Goal: Download file/media

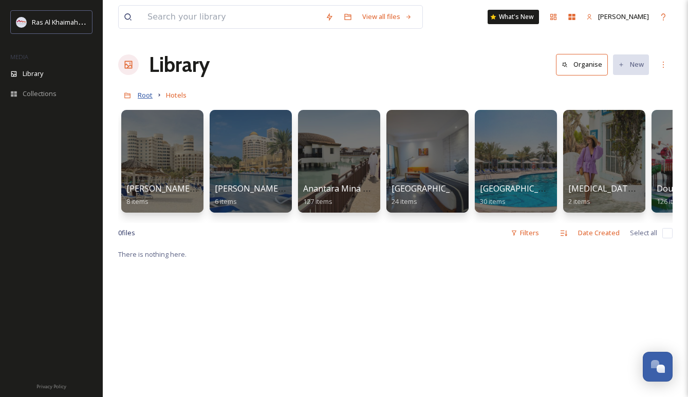
click at [147, 98] on span "Root" at bounding box center [145, 94] width 15 height 9
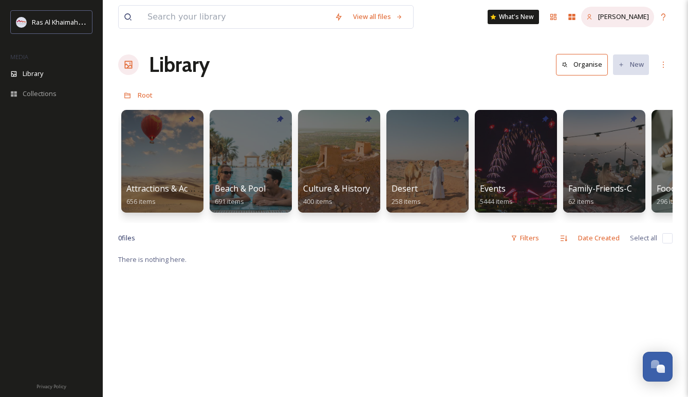
click at [604, 21] on span "[PERSON_NAME]" at bounding box center [623, 16] width 51 height 9
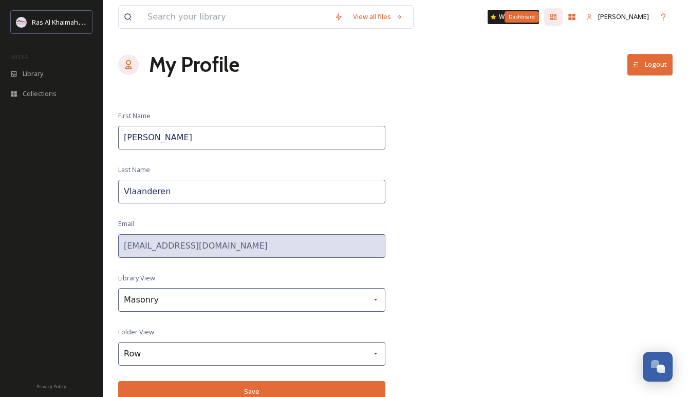
click at [552, 15] on icon at bounding box center [553, 17] width 6 height 6
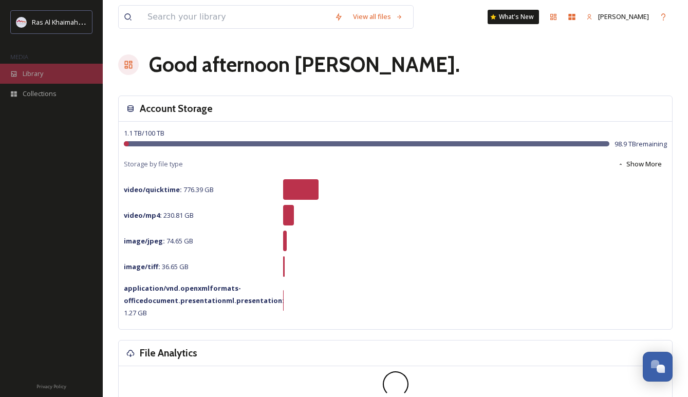
click at [51, 75] on div "Library" at bounding box center [51, 74] width 103 height 20
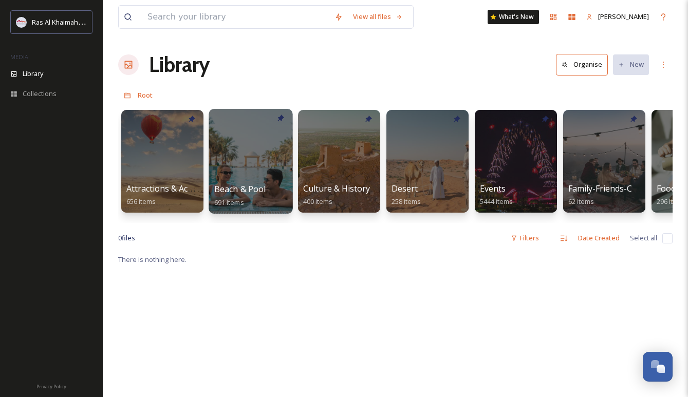
click at [230, 143] on div at bounding box center [251, 161] width 84 height 105
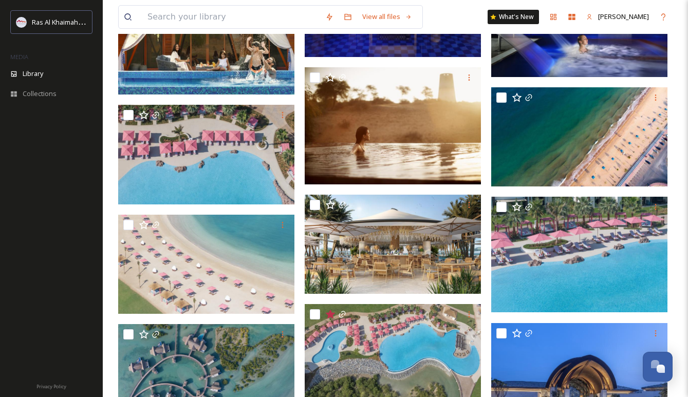
scroll to position [2070, 0]
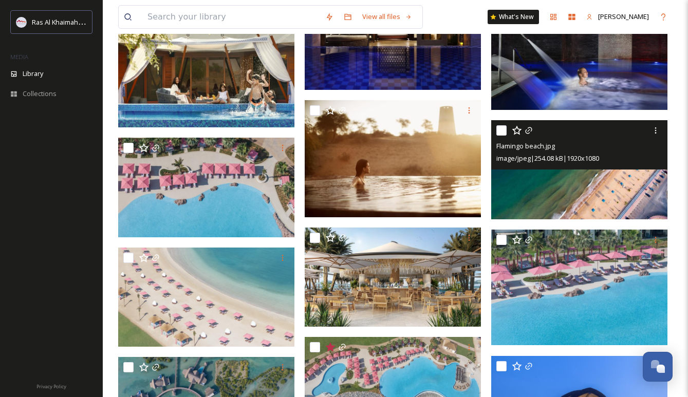
click at [652, 200] on img at bounding box center [579, 169] width 176 height 99
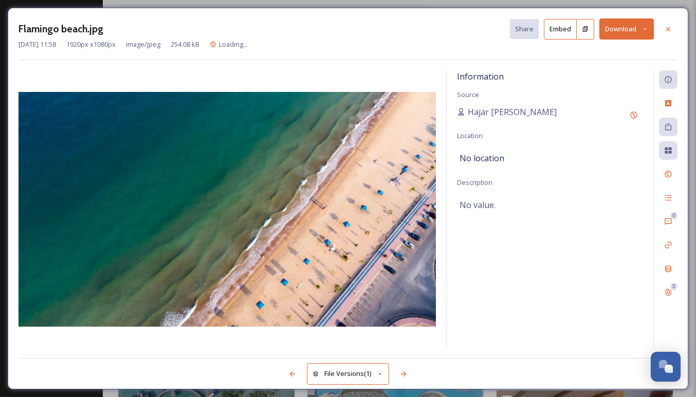
click at [627, 29] on button "Download" at bounding box center [626, 28] width 54 height 21
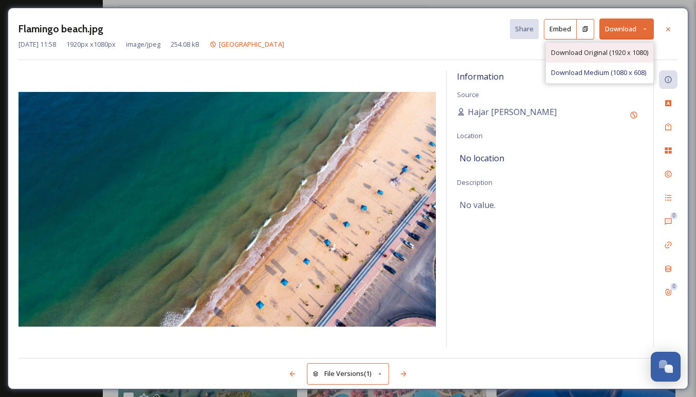
click at [621, 53] on span "Download Original (1920 x 1080)" at bounding box center [599, 53] width 97 height 10
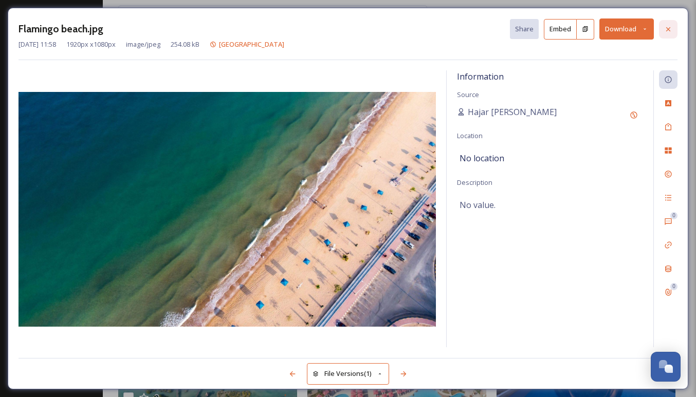
click at [672, 27] on icon at bounding box center [668, 29] width 8 height 8
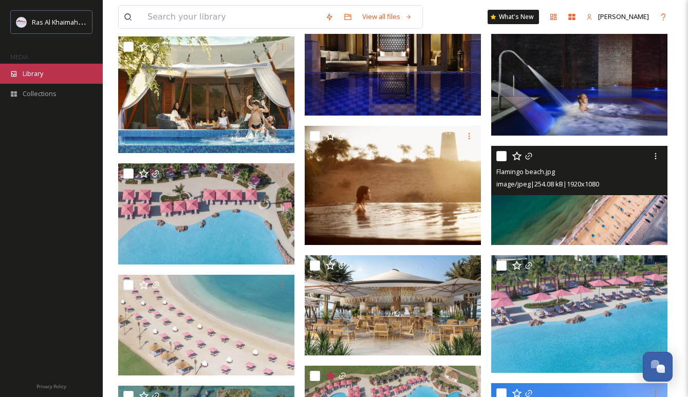
click at [43, 76] on span "Library" at bounding box center [33, 74] width 21 height 10
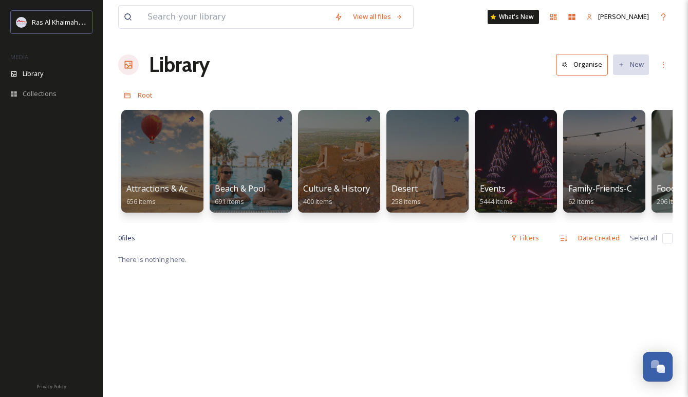
scroll to position [0, 4]
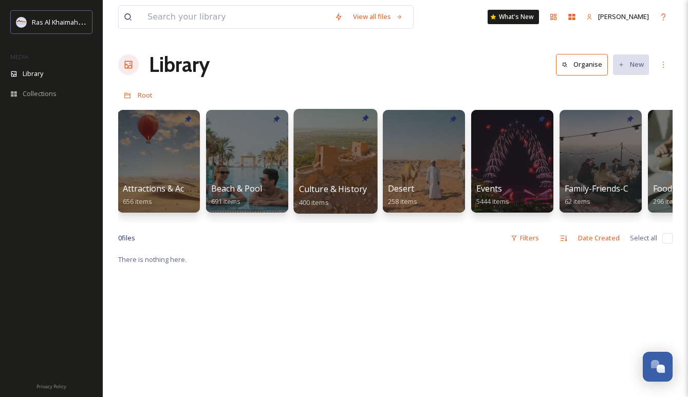
click at [358, 136] on div at bounding box center [335, 161] width 84 height 105
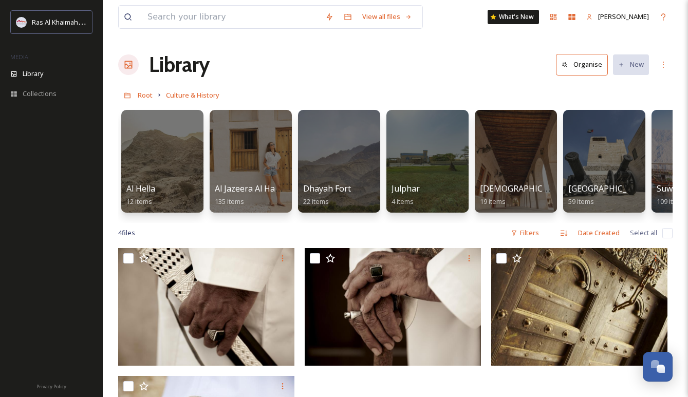
scroll to position [7, 0]
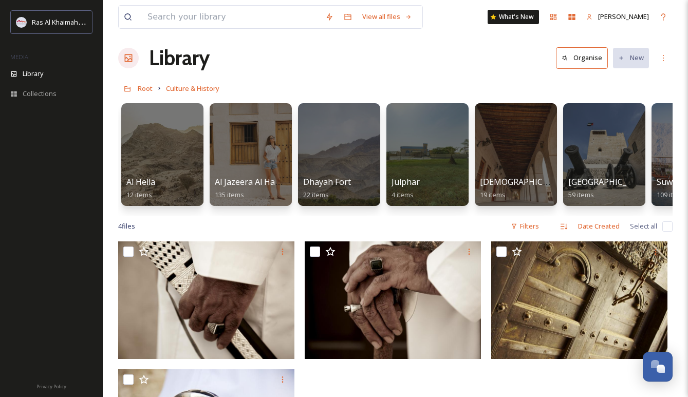
click at [358, 136] on div at bounding box center [339, 154] width 82 height 103
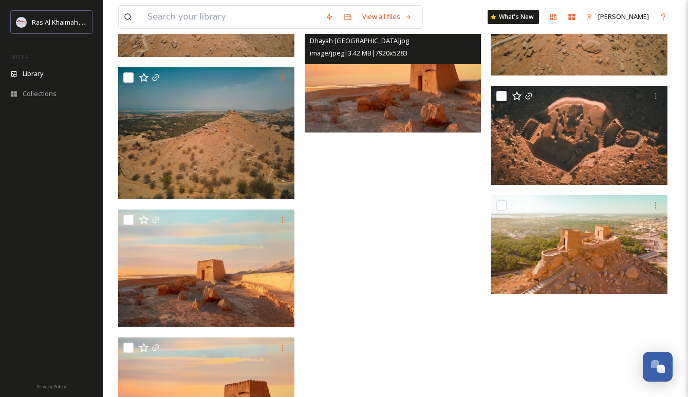
scroll to position [858, 0]
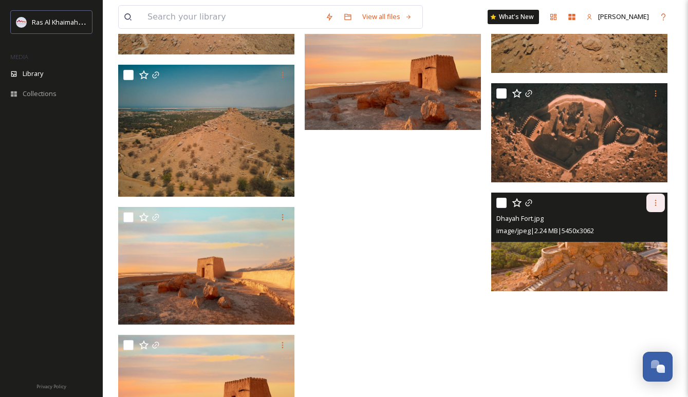
click at [656, 201] on icon at bounding box center [656, 203] width 8 height 8
click at [636, 245] on span "Download" at bounding box center [643, 245] width 31 height 10
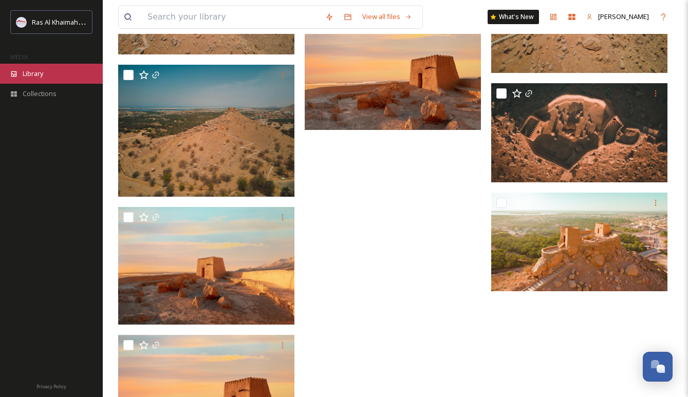
click at [42, 70] on span "Library" at bounding box center [33, 74] width 21 height 10
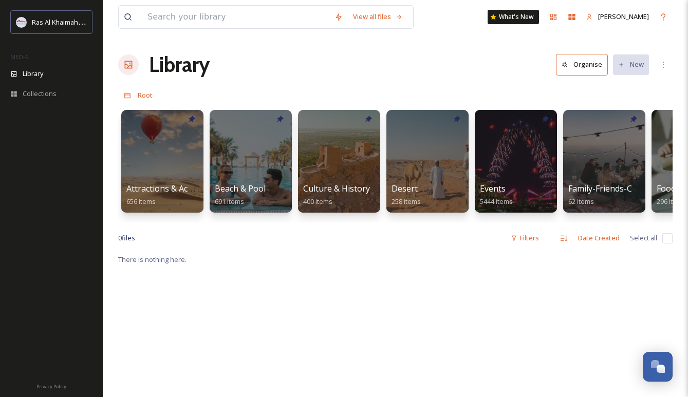
click at [360, 143] on div at bounding box center [339, 161] width 82 height 103
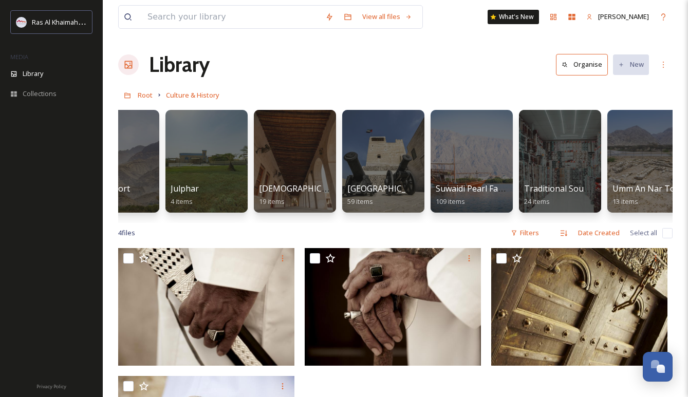
scroll to position [0, 241]
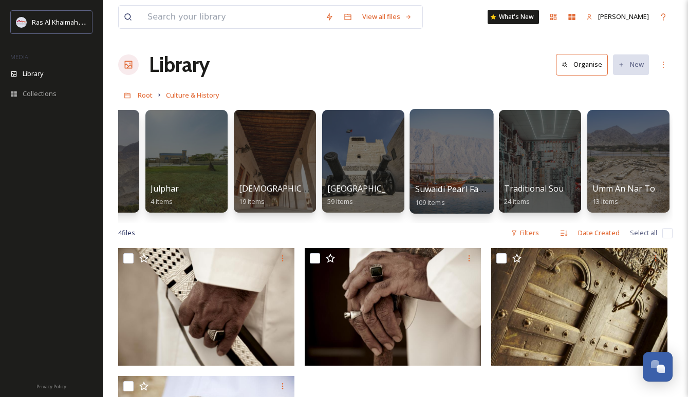
click at [427, 159] on div at bounding box center [452, 161] width 84 height 105
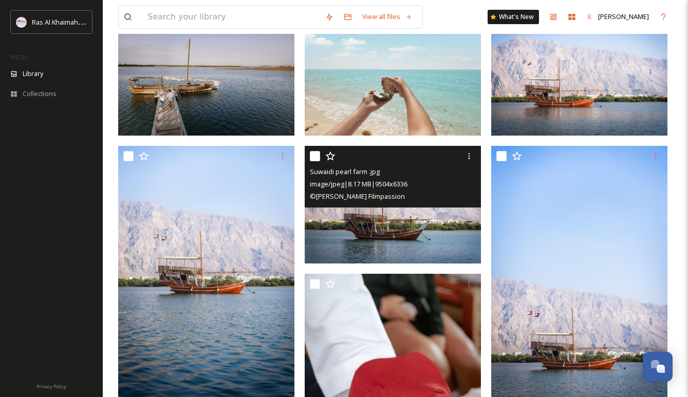
scroll to position [123, 0]
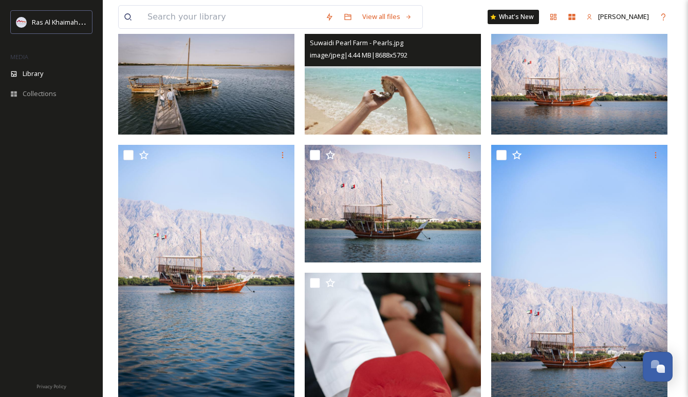
click at [459, 61] on div "image/jpeg | 4.44 MB | 8688 x 5792" at bounding box center [394, 55] width 169 height 12
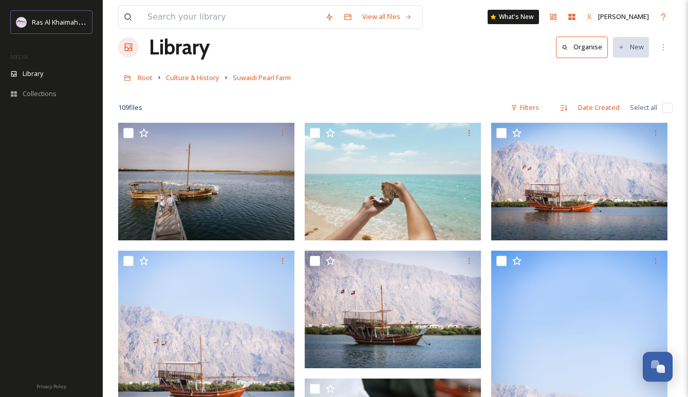
scroll to position [23, 0]
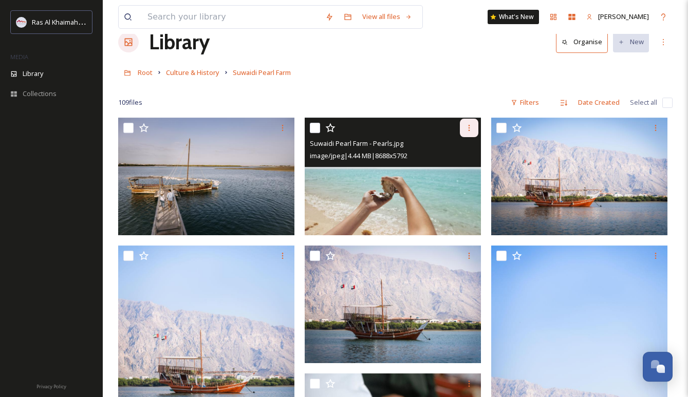
click at [465, 126] on icon at bounding box center [469, 128] width 8 height 8
click at [455, 169] on span "Download" at bounding box center [456, 170] width 31 height 10
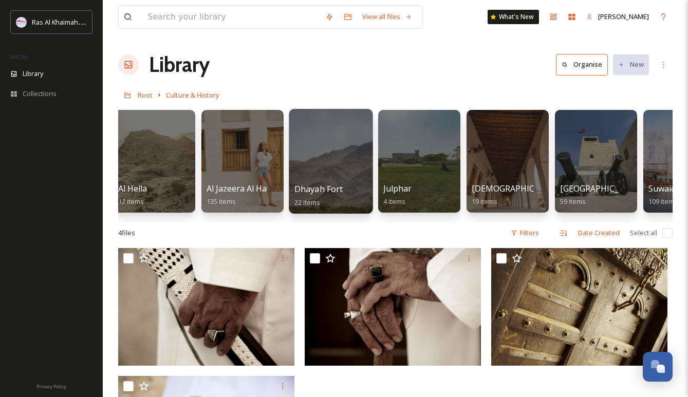
scroll to position [0, 11]
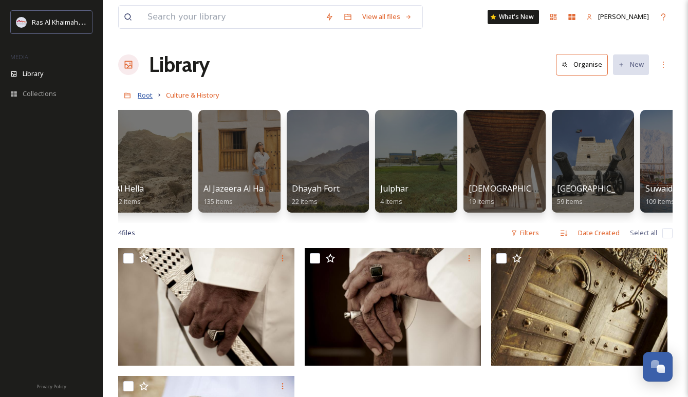
click at [142, 95] on span "Root" at bounding box center [145, 94] width 15 height 9
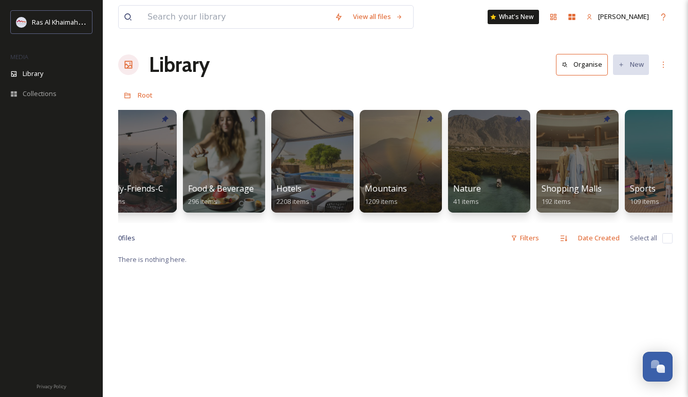
scroll to position [0, 474]
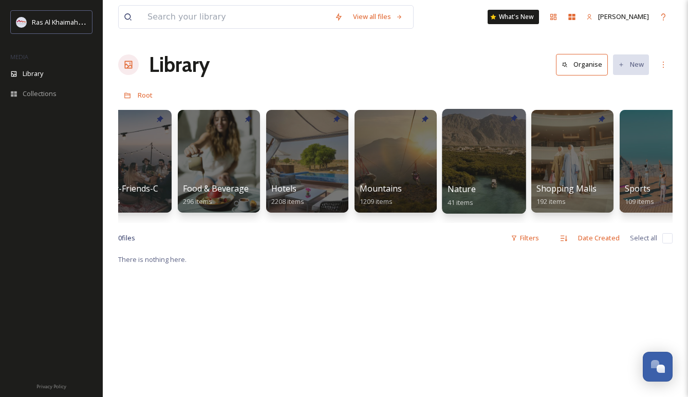
click at [468, 159] on div at bounding box center [484, 161] width 84 height 105
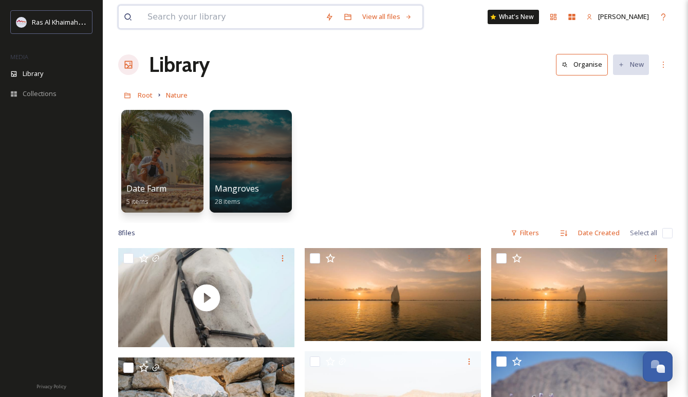
click at [266, 20] on input at bounding box center [231, 17] width 178 height 23
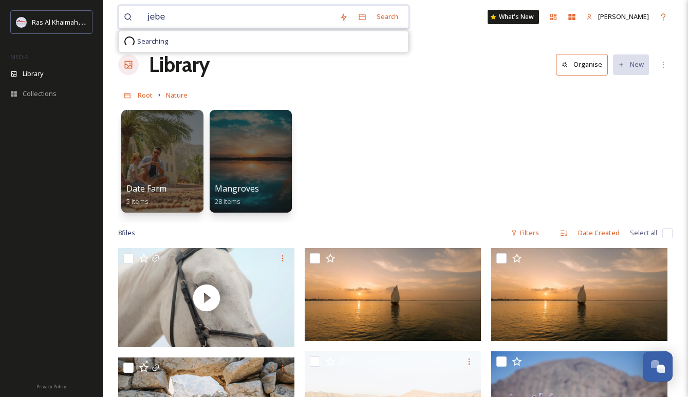
type input "jebel"
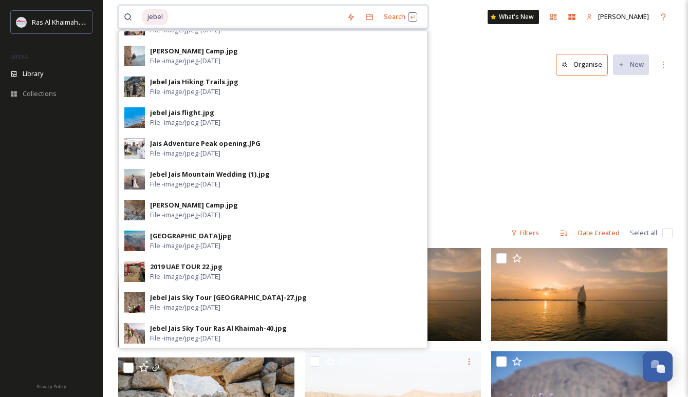
scroll to position [269, 0]
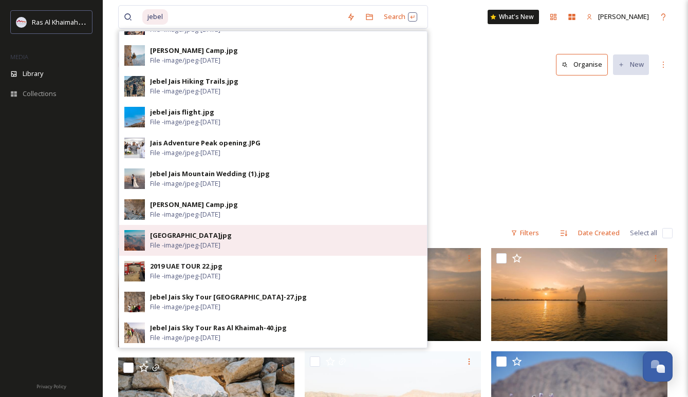
click at [229, 235] on div "[GEOGRAPHIC_DATA]jpg File - image/jpeg - [DATE]" at bounding box center [286, 241] width 272 height 20
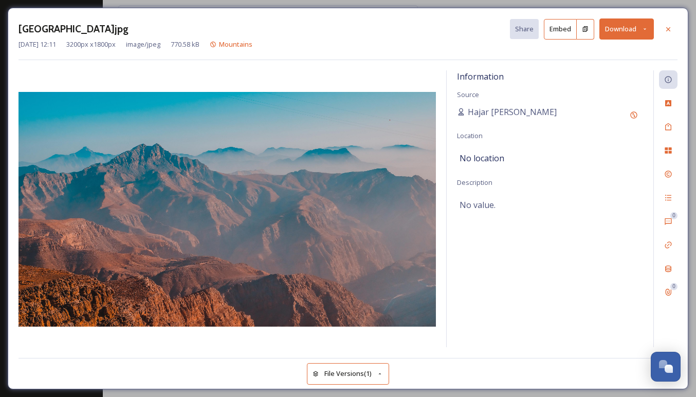
click at [634, 31] on button "Download" at bounding box center [626, 28] width 54 height 21
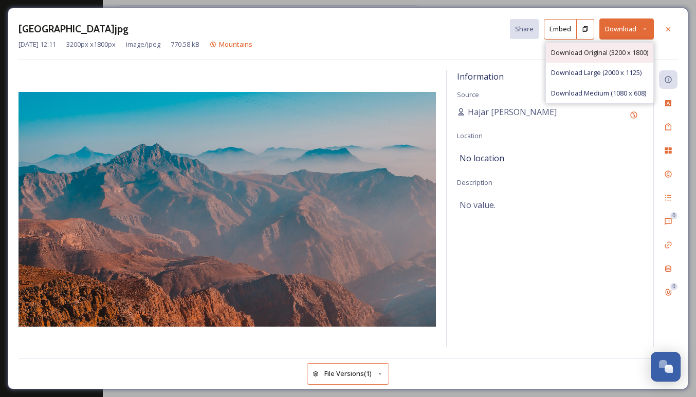
click at [617, 52] on span "Download Original (3200 x 1800)" at bounding box center [599, 53] width 97 height 10
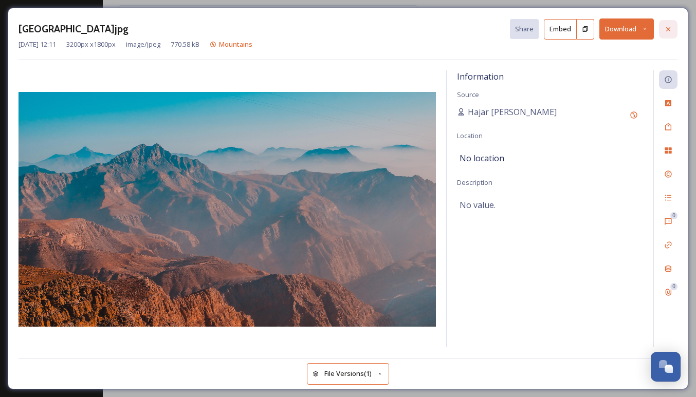
click at [670, 25] on icon at bounding box center [668, 29] width 8 height 8
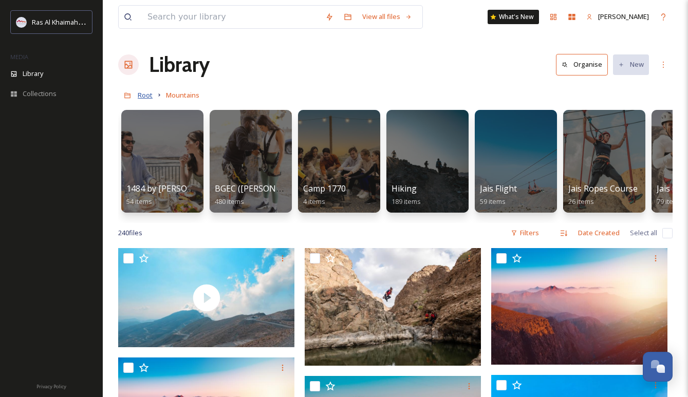
click at [142, 96] on span "Root" at bounding box center [145, 94] width 15 height 9
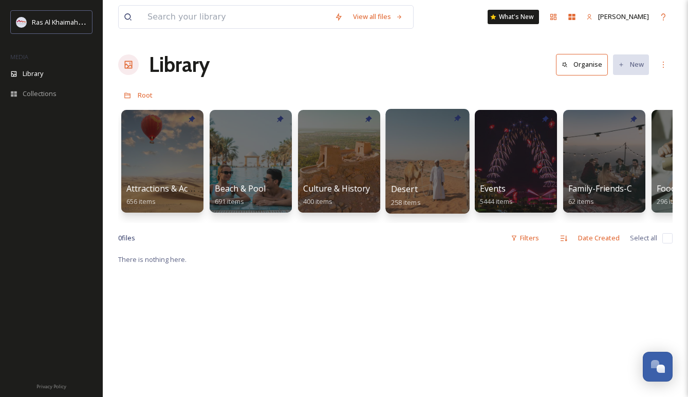
click at [420, 157] on div at bounding box center [427, 161] width 84 height 105
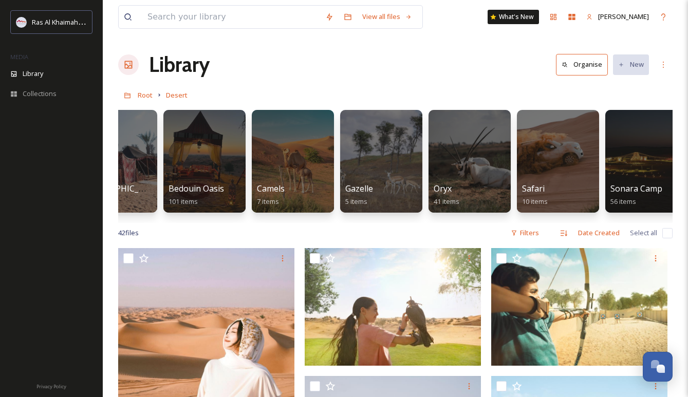
scroll to position [0, 64]
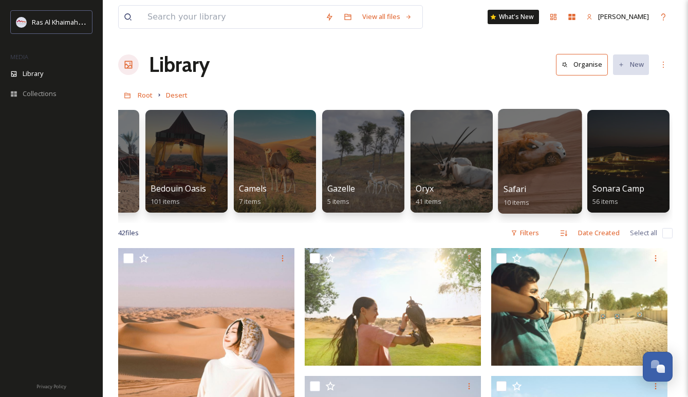
click at [561, 160] on div at bounding box center [540, 161] width 84 height 105
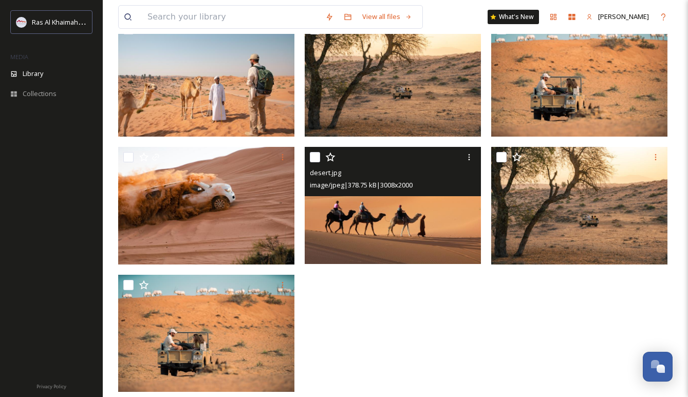
scroll to position [262, 0]
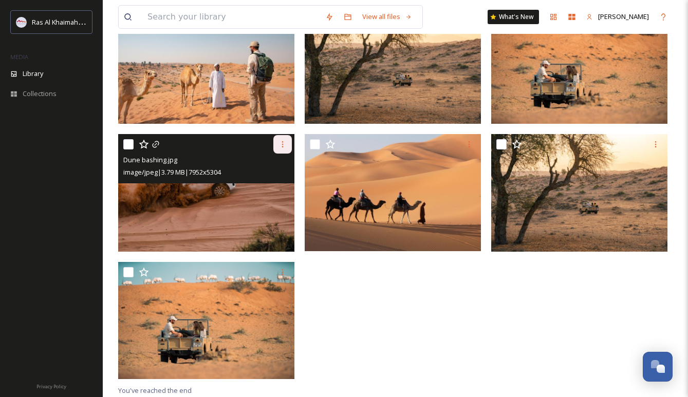
click at [282, 143] on icon at bounding box center [283, 144] width 8 height 8
click at [272, 185] on span "Download" at bounding box center [270, 187] width 31 height 10
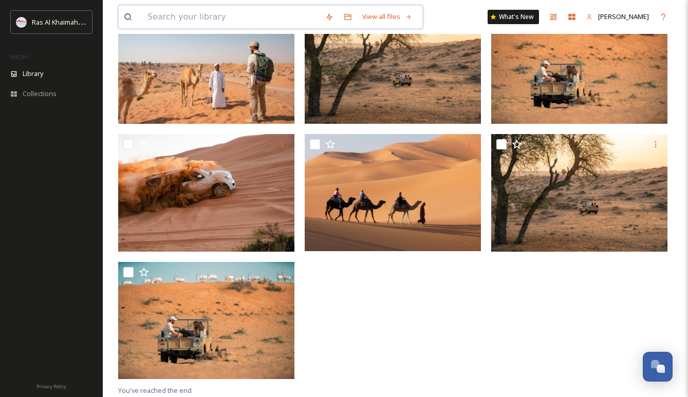
click at [159, 19] on input at bounding box center [231, 17] width 178 height 23
type input "city"
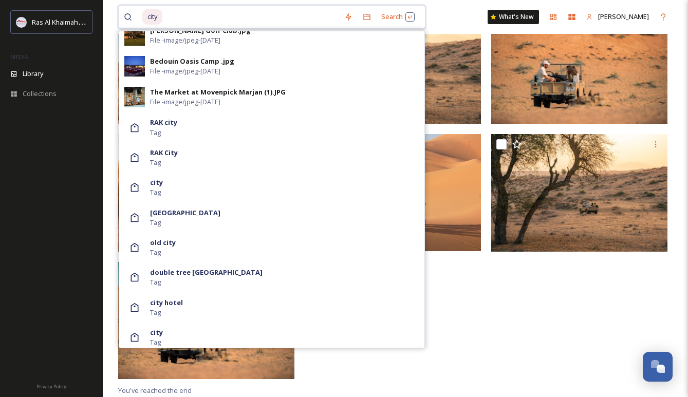
scroll to position [539, 0]
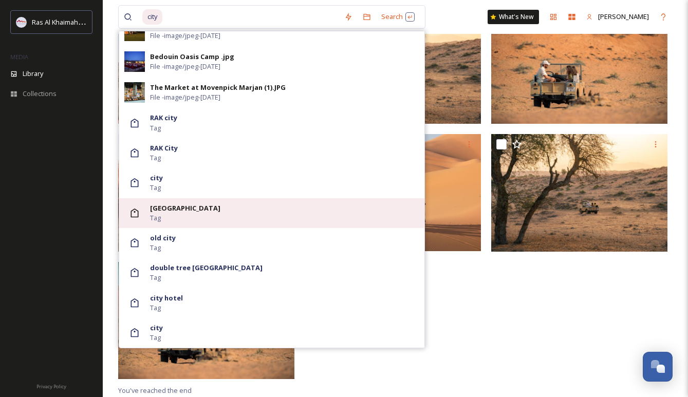
click at [181, 214] on div "[GEOGRAPHIC_DATA] Tag" at bounding box center [284, 213] width 269 height 20
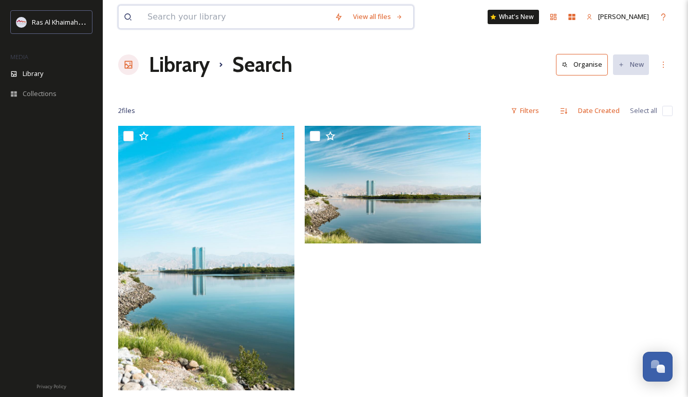
click at [247, 27] on input at bounding box center [235, 17] width 187 height 23
type input "city"
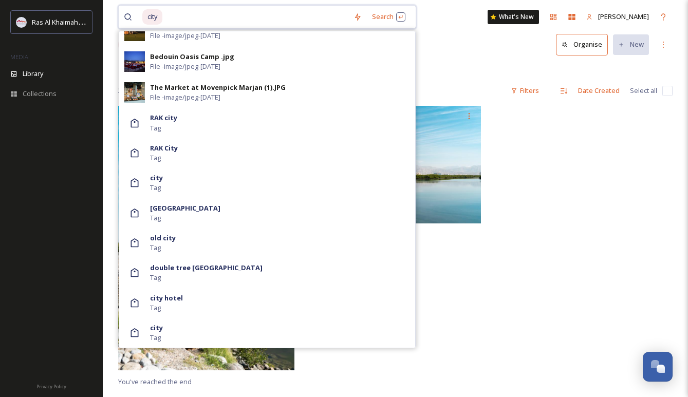
scroll to position [22, 0]
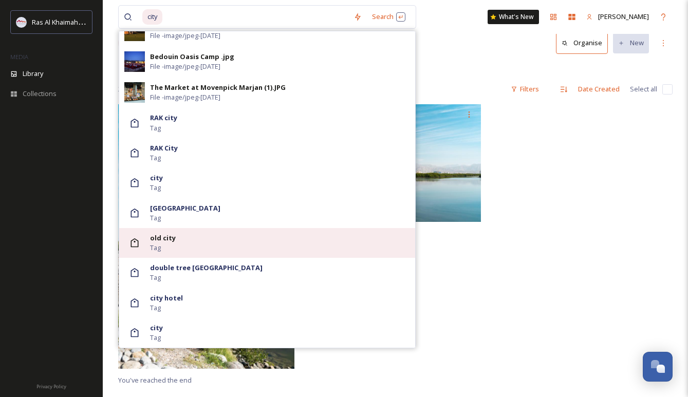
click at [163, 240] on strong "old city" at bounding box center [163, 237] width 26 height 9
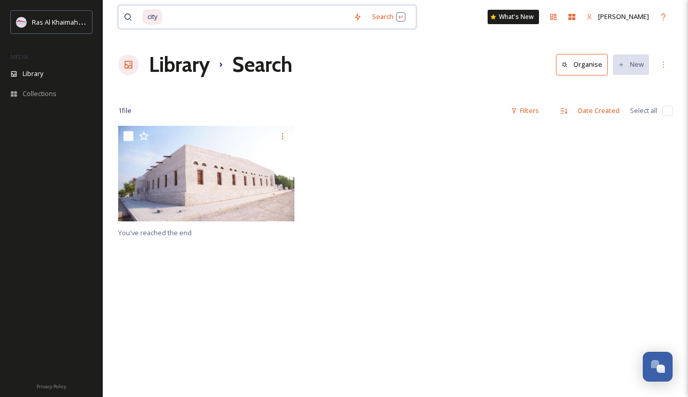
click at [256, 18] on input at bounding box center [255, 17] width 185 height 23
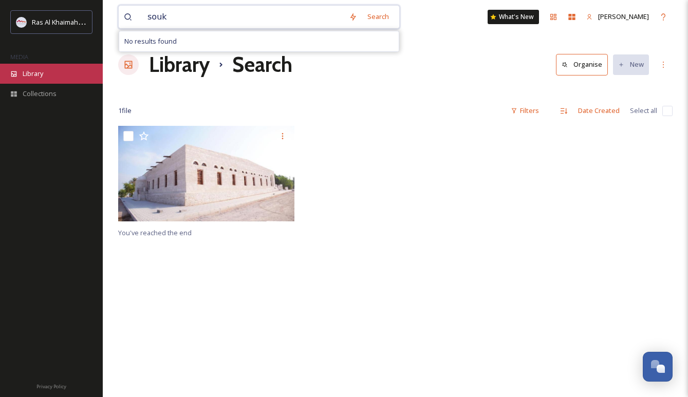
type input "souk"
click at [61, 68] on div "Library" at bounding box center [51, 74] width 103 height 20
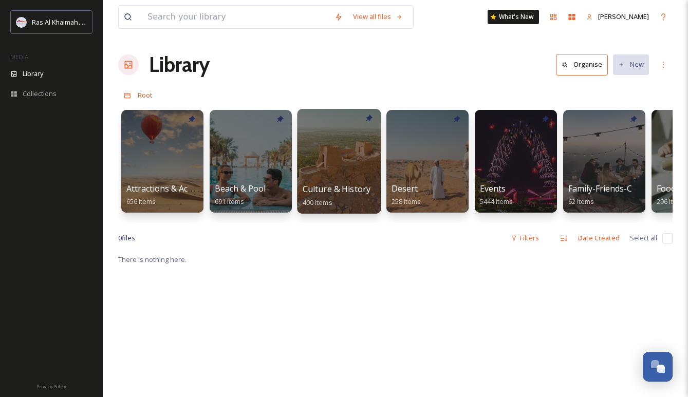
click at [327, 154] on div at bounding box center [339, 161] width 84 height 105
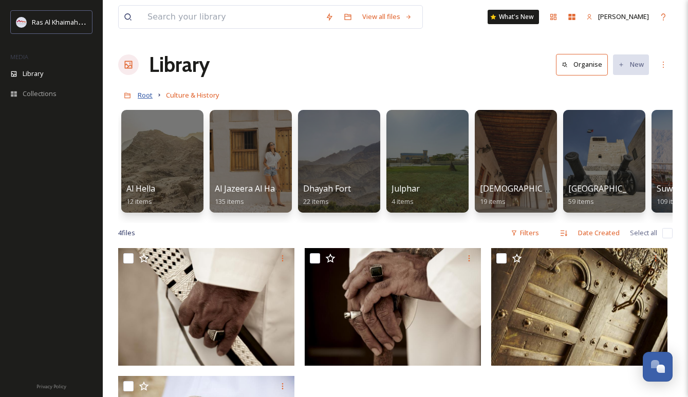
click at [151, 94] on span "Root" at bounding box center [145, 94] width 15 height 9
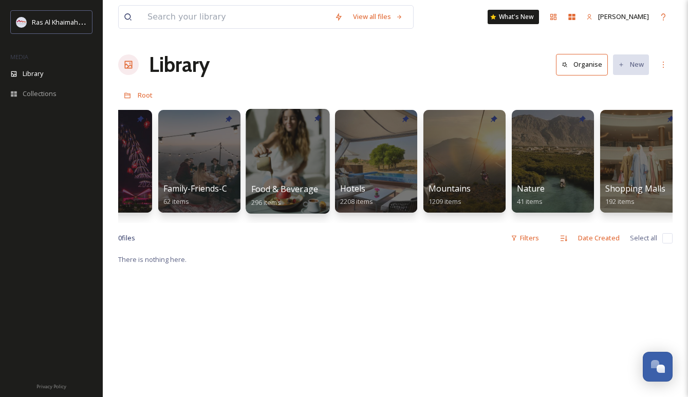
scroll to position [0, 536]
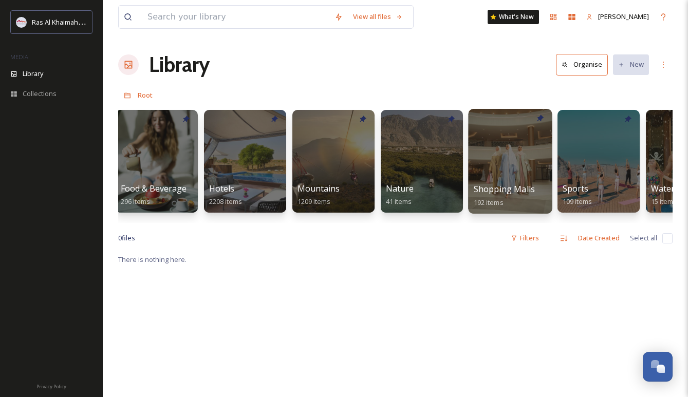
click at [499, 154] on div at bounding box center [510, 161] width 84 height 105
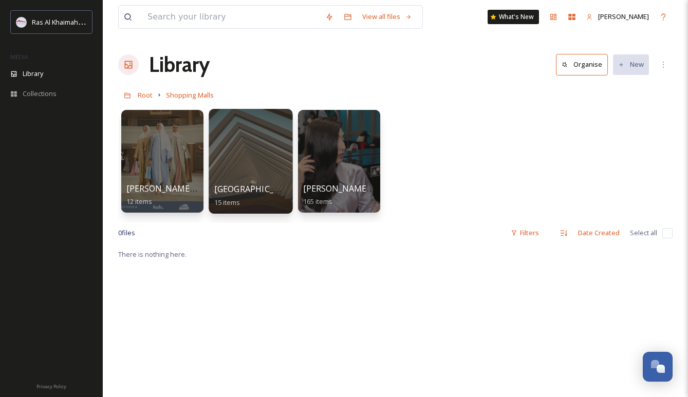
click at [232, 142] on div at bounding box center [251, 161] width 84 height 105
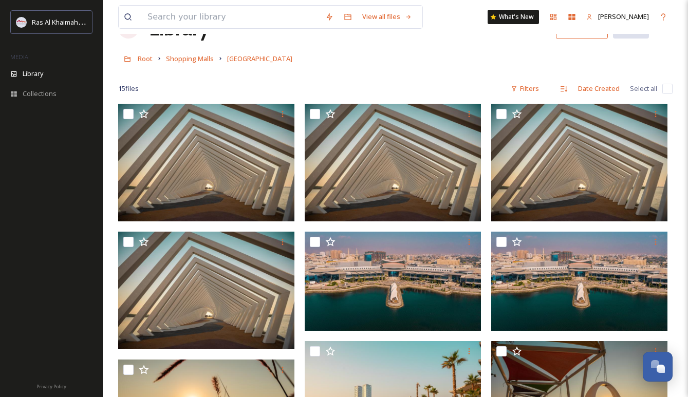
scroll to position [52, 0]
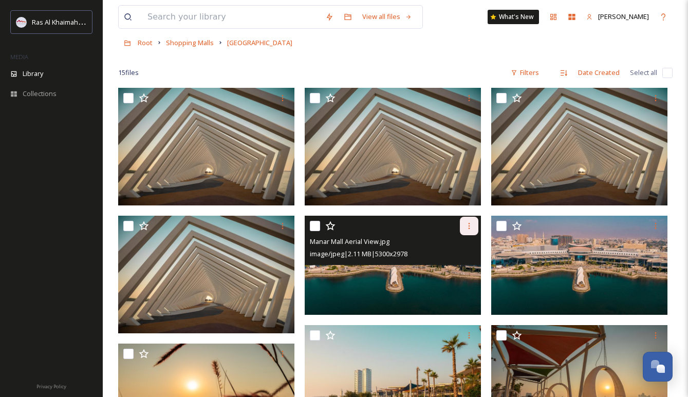
click at [464, 224] on div at bounding box center [469, 226] width 18 height 18
click at [446, 270] on span "Download" at bounding box center [456, 269] width 31 height 10
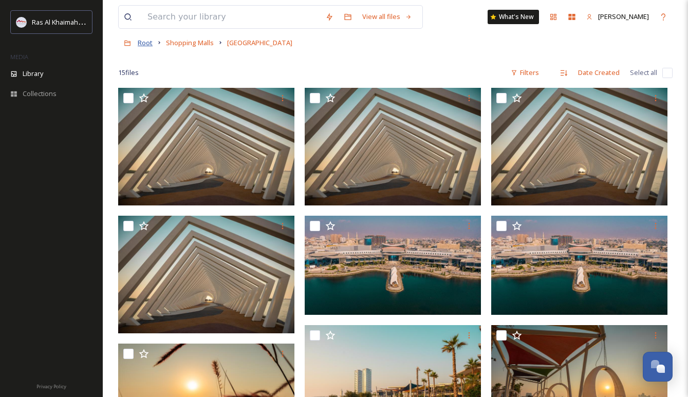
click at [142, 44] on span "Root" at bounding box center [145, 42] width 15 height 9
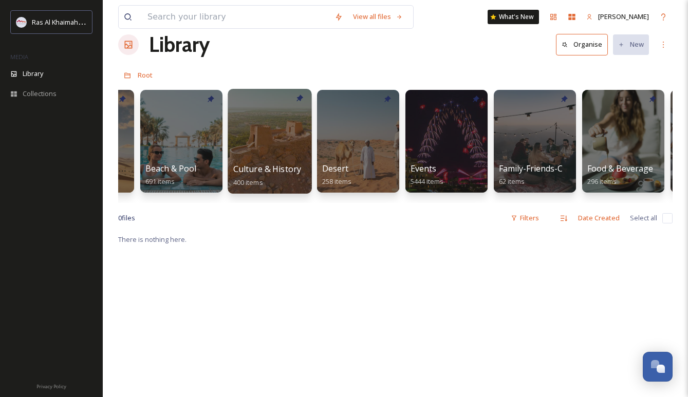
scroll to position [0, 42]
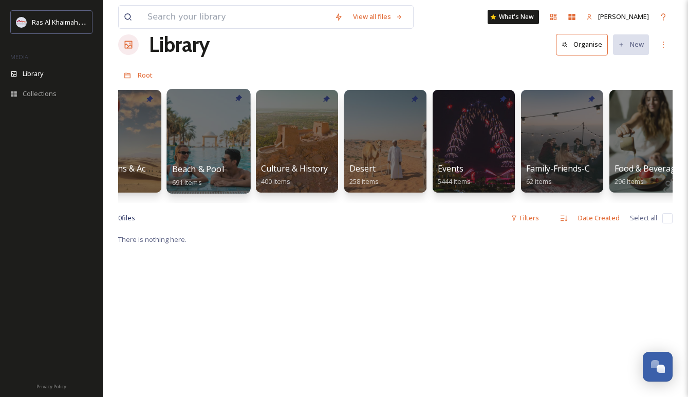
click at [245, 134] on div at bounding box center [208, 141] width 84 height 105
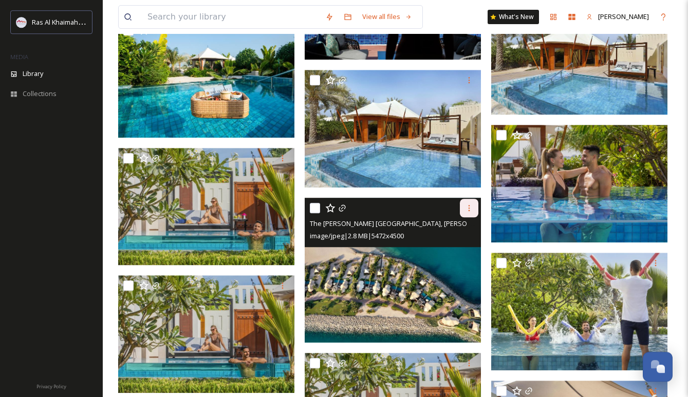
scroll to position [1301, 0]
click at [468, 208] on icon at bounding box center [469, 208] width 8 height 8
click at [453, 248] on span "Download" at bounding box center [456, 251] width 31 height 10
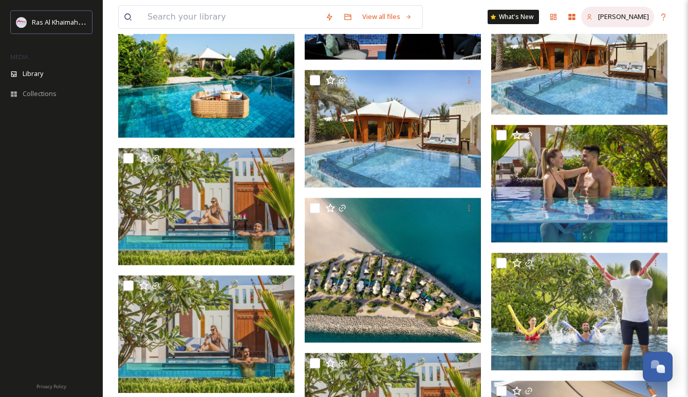
scroll to position [1311, 0]
